Goal: Task Accomplishment & Management: Use online tool/utility

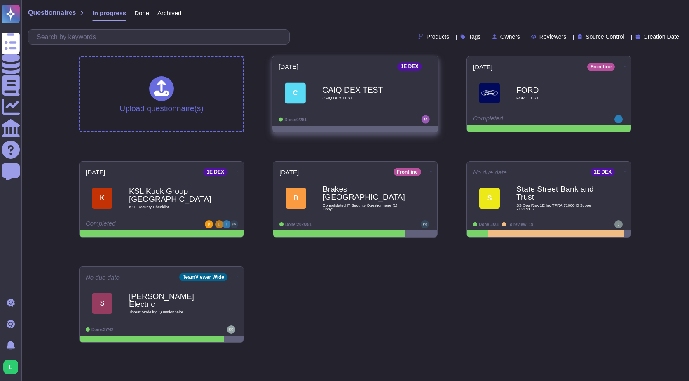
click at [367, 92] on b "CAIQ DEX TEST" at bounding box center [363, 90] width 83 height 8
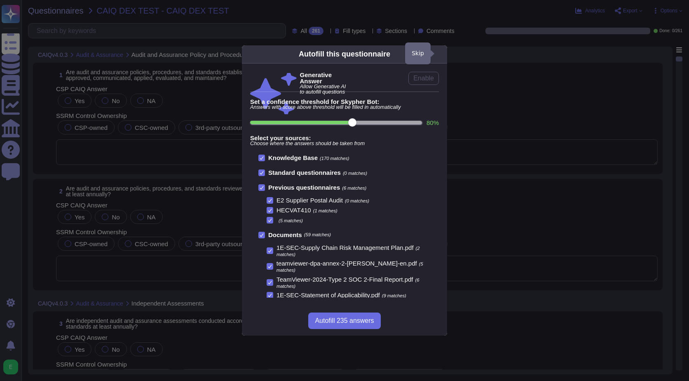
click at [442, 80] on icon at bounding box center [521, 159] width 158 height 158
